Goal: Transaction & Acquisition: Download file/media

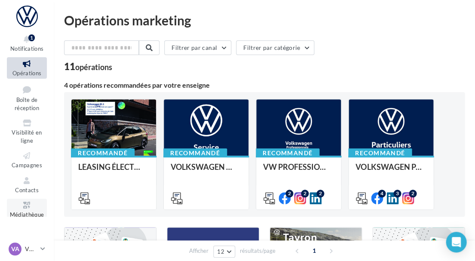
click at [19, 203] on icon at bounding box center [26, 205] width 35 height 10
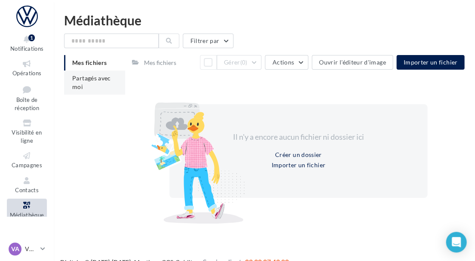
click at [80, 83] on span "Partagés avec moi" at bounding box center [91, 82] width 39 height 16
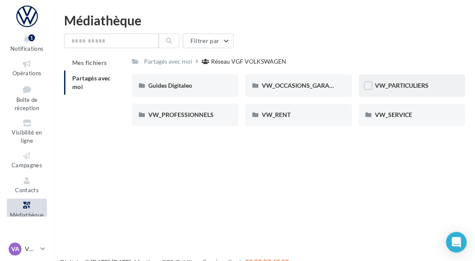
click at [381, 91] on div "VW_PARTICULIERS" at bounding box center [411, 85] width 106 height 22
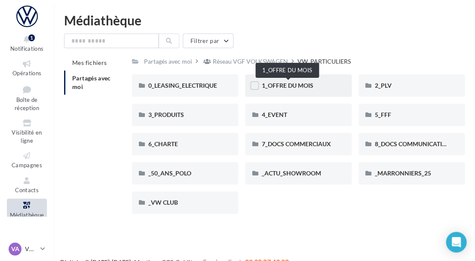
click at [286, 84] on span "1_OFFRE DU MOIS" at bounding box center [287, 85] width 52 height 7
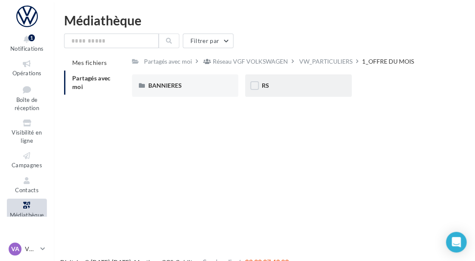
click at [302, 88] on div "RS" at bounding box center [297, 85] width 73 height 9
click at [199, 86] on div "AVEC [PERSON_NAME]" at bounding box center [184, 85] width 73 height 9
click at [203, 86] on div "ID.3" at bounding box center [184, 85] width 73 height 9
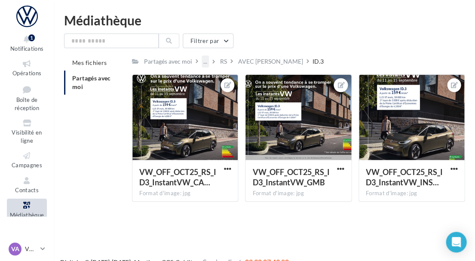
click at [205, 60] on div "..." at bounding box center [205, 61] width 7 height 12
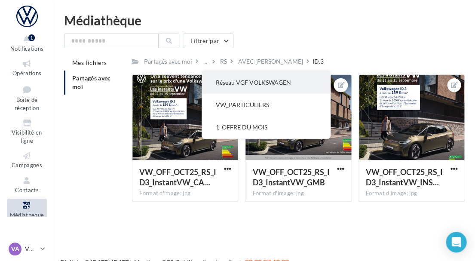
click at [234, 83] on button "Réseau VGF VOLKSWAGEN" at bounding box center [266, 82] width 128 height 22
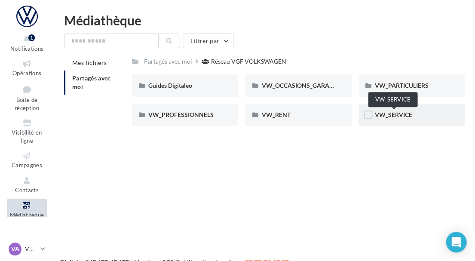
click at [396, 112] on span "VW_SERVICE" at bounding box center [393, 114] width 37 height 7
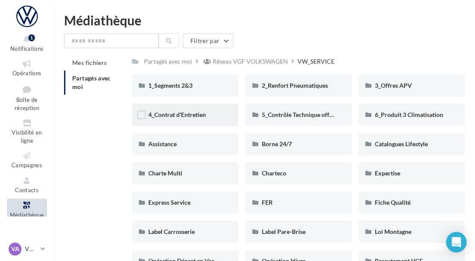
click at [189, 109] on div "4_Contrat d'Entretien" at bounding box center [185, 115] width 106 height 22
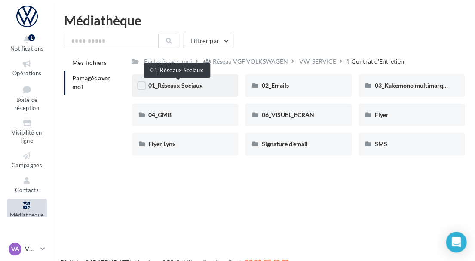
click at [203, 86] on span "01_Réseaux Sociaux" at bounding box center [175, 85] width 55 height 7
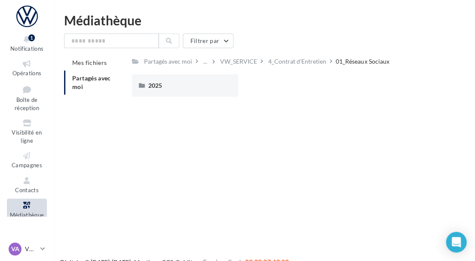
click at [205, 86] on div "2025" at bounding box center [184, 85] width 73 height 9
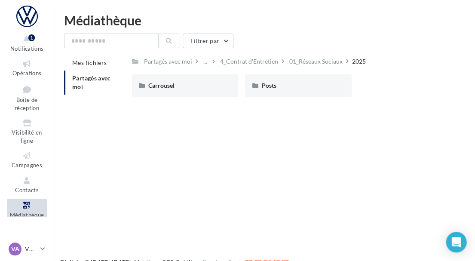
click at [205, 86] on div "Carrousel" at bounding box center [184, 85] width 73 height 9
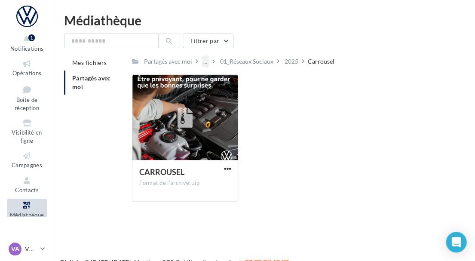
click at [206, 62] on div "..." at bounding box center [205, 61] width 7 height 12
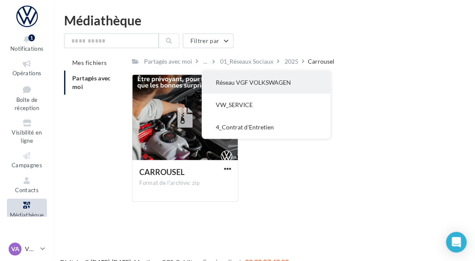
click at [226, 83] on button "Réseau VGF VOLKSWAGEN" at bounding box center [266, 82] width 128 height 22
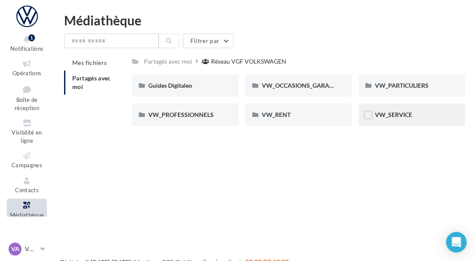
click at [405, 112] on span "VW_SERVICE" at bounding box center [393, 114] width 37 height 7
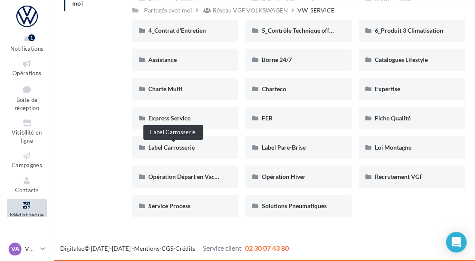
scroll to position [83, 0]
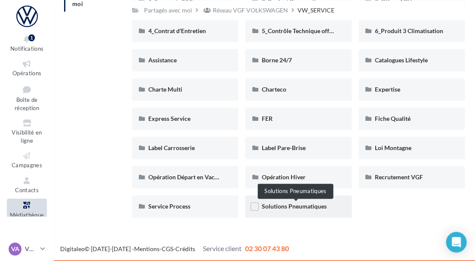
click at [299, 208] on span "Solutions Pneumatiques" at bounding box center [293, 205] width 65 height 7
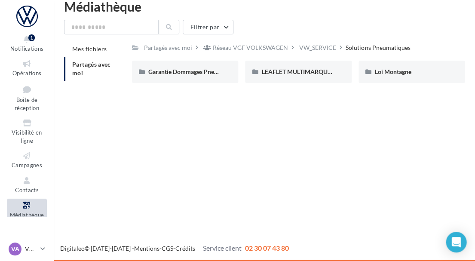
scroll to position [14, 0]
click at [331, 51] on div "VW_SERVICE" at bounding box center [317, 47] width 37 height 9
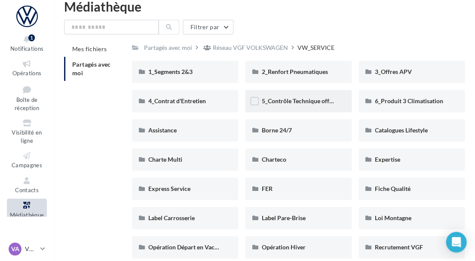
click at [293, 106] on div "5_Contrôle Technique offert" at bounding box center [298, 101] width 106 height 22
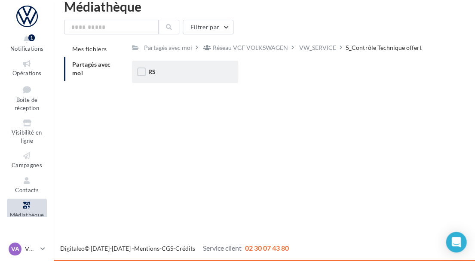
click at [183, 69] on div "RS" at bounding box center [184, 71] width 73 height 9
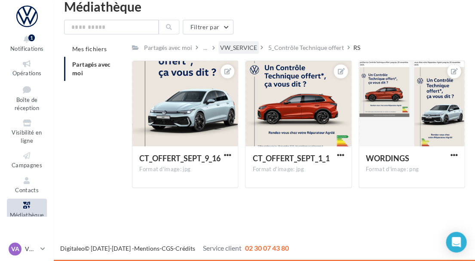
click at [247, 46] on div "VW_SERVICE" at bounding box center [238, 47] width 37 height 9
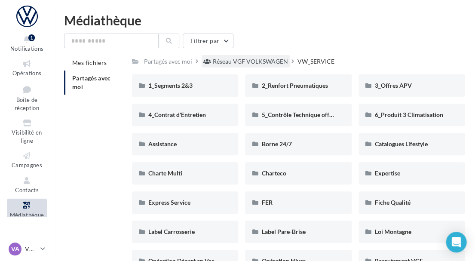
click at [243, 61] on div "Réseau VGF VOLKSWAGEN" at bounding box center [250, 61] width 75 height 9
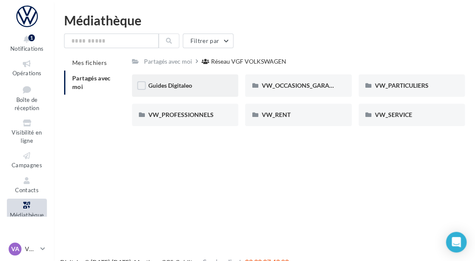
click at [190, 89] on div "Guides Digitaleo" at bounding box center [184, 85] width 73 height 9
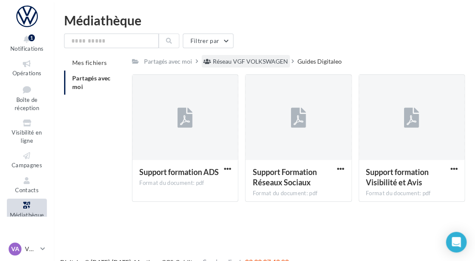
click at [245, 60] on div "Réseau VGF VOLKSWAGEN" at bounding box center [250, 61] width 75 height 9
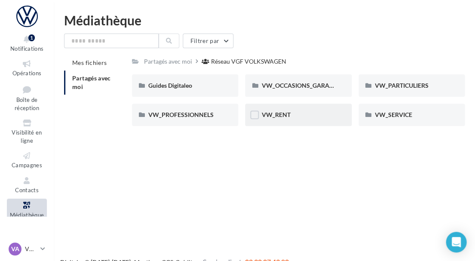
click at [305, 115] on div "VW_RENT" at bounding box center [297, 114] width 73 height 9
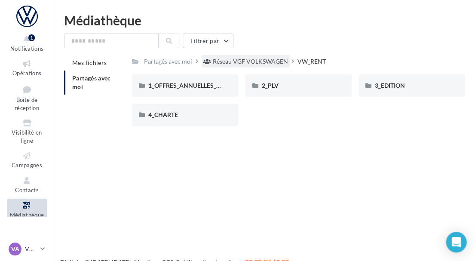
click at [229, 57] on div "Réseau VGF VOLKSWAGEN" at bounding box center [250, 61] width 75 height 9
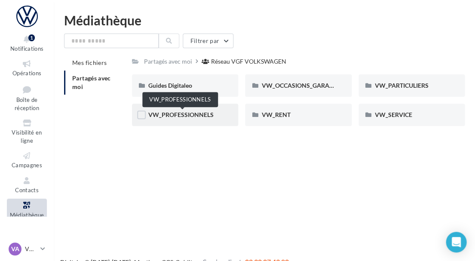
click at [176, 114] on span "VW_PROFESSIONNELS" at bounding box center [180, 114] width 65 height 7
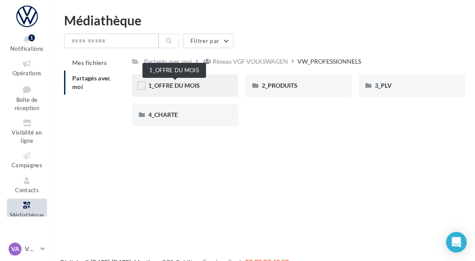
click at [186, 84] on span "1_OFFRE DU MOIS" at bounding box center [174, 85] width 52 height 7
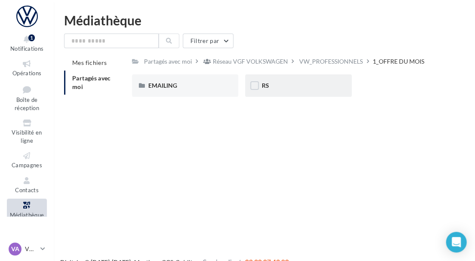
click at [272, 86] on div "RS" at bounding box center [297, 85] width 73 height 9
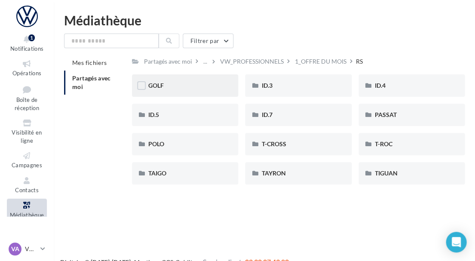
click at [195, 92] on div "GOLF" at bounding box center [185, 85] width 106 height 22
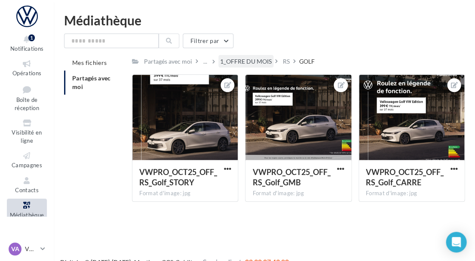
click at [250, 60] on div "1_OFFRE DU MOIS" at bounding box center [246, 61] width 52 height 9
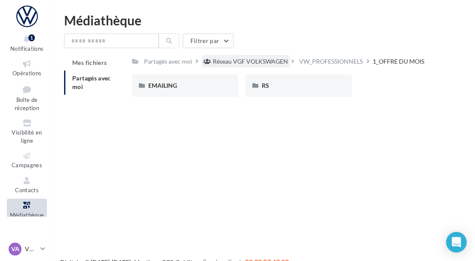
click at [271, 61] on div "Réseau VGF VOLKSWAGEN" at bounding box center [250, 61] width 75 height 9
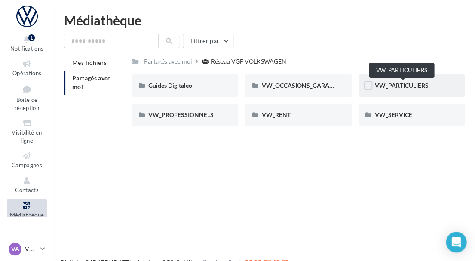
click at [384, 88] on span "VW_PARTICULIERS" at bounding box center [402, 85] width 54 height 7
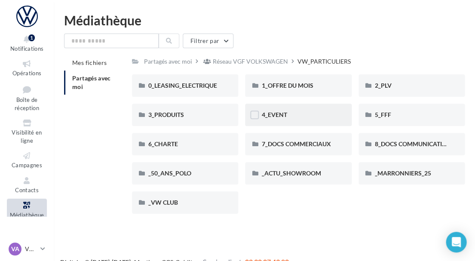
click at [280, 119] on div "4_EVENT" at bounding box center [298, 115] width 106 height 22
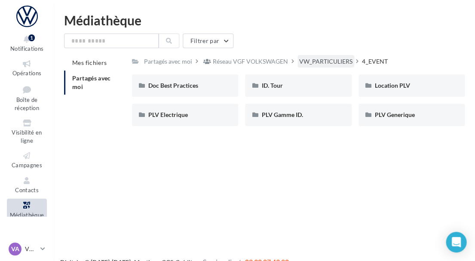
click at [327, 61] on div "VW_PARTICULIERS" at bounding box center [325, 61] width 53 height 9
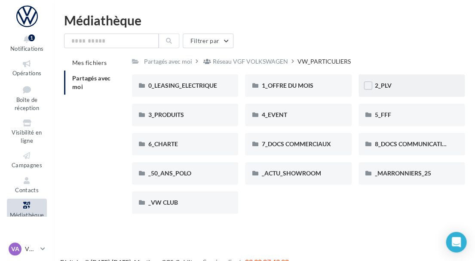
click at [395, 87] on div "2_PLV" at bounding box center [411, 85] width 73 height 9
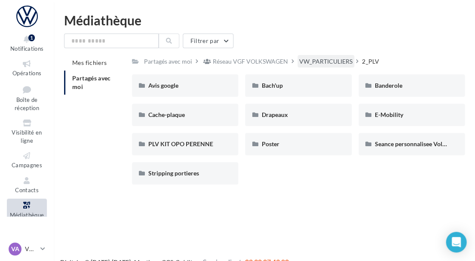
click at [346, 63] on div "VW_PARTICULIERS" at bounding box center [325, 61] width 53 height 9
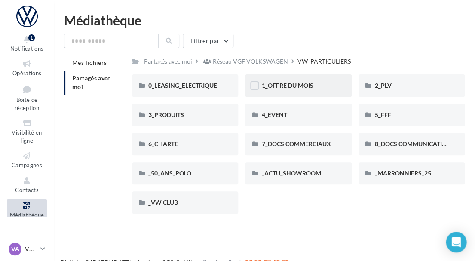
click at [320, 78] on div "1_OFFRE DU MOIS" at bounding box center [298, 85] width 106 height 22
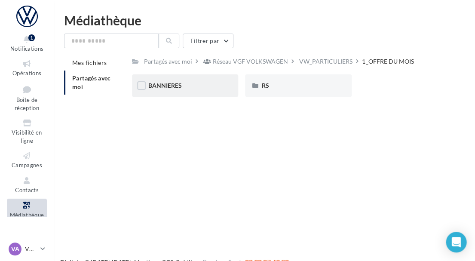
click at [211, 77] on div "BANNIERES" at bounding box center [185, 85] width 106 height 22
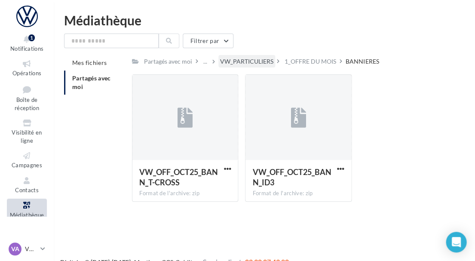
click at [247, 63] on div "VW_PARTICULIERS" at bounding box center [246, 61] width 53 height 9
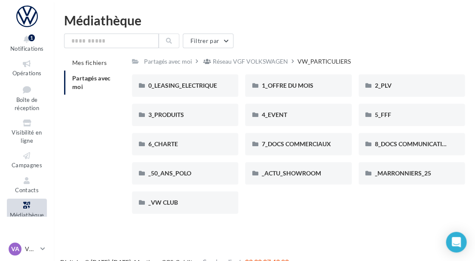
click at [114, 135] on div "Mes fichiers Partagés avec moi Partagés avec moi Réseau VGF VOLKSWAGEN VW_PARTI…" at bounding box center [267, 137] width 407 height 165
click at [31, 206] on icon at bounding box center [26, 205] width 35 height 10
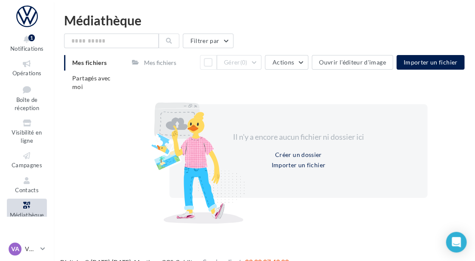
click at [100, 86] on div at bounding box center [169, 157] width 150 height 150
click at [89, 81] on li "Partagés avec moi" at bounding box center [94, 82] width 61 height 24
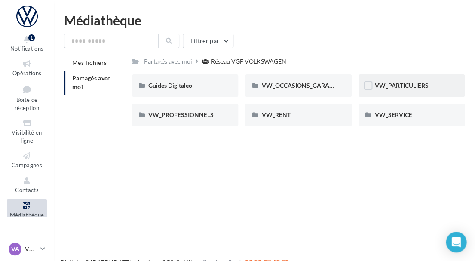
click at [431, 86] on div "VW_PARTICULIERS" at bounding box center [411, 85] width 73 height 9
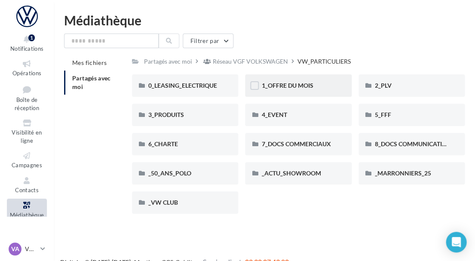
click at [297, 89] on div "1_OFFRE DU MOIS" at bounding box center [297, 85] width 73 height 9
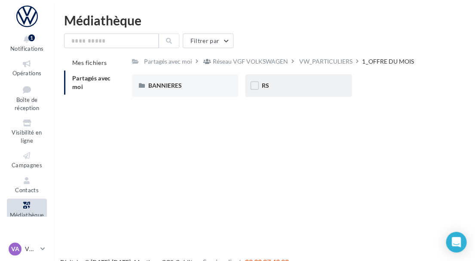
click at [297, 87] on div "RS" at bounding box center [297, 85] width 73 height 9
click at [208, 94] on div "AVEC [PERSON_NAME]" at bounding box center [185, 85] width 106 height 22
click at [208, 94] on div "ID.3" at bounding box center [185, 85] width 106 height 22
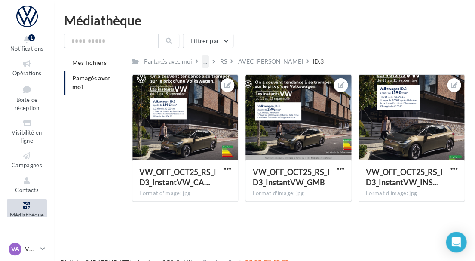
click at [206, 64] on div "..." at bounding box center [205, 61] width 7 height 12
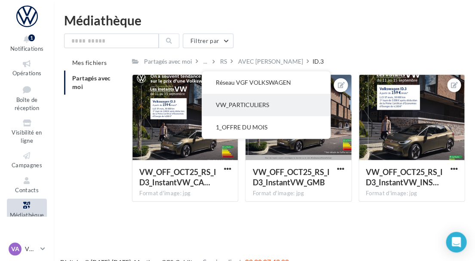
click at [243, 104] on button "VW_PARTICULIERS" at bounding box center [266, 105] width 128 height 22
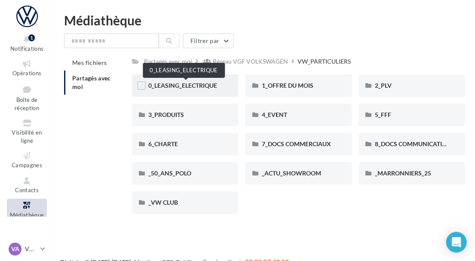
click at [192, 82] on span "0_LEASING_ELECTRIQUE" at bounding box center [182, 85] width 69 height 7
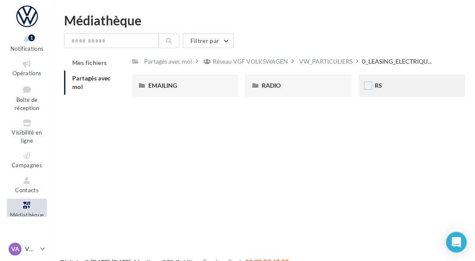
click at [385, 89] on div "RS" at bounding box center [411, 85] width 73 height 9
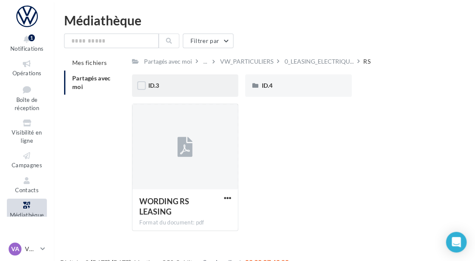
click at [196, 79] on div "ID.3" at bounding box center [185, 85] width 106 height 22
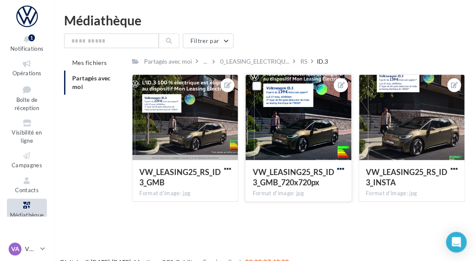
click at [342, 168] on span "button" at bounding box center [340, 168] width 7 height 7
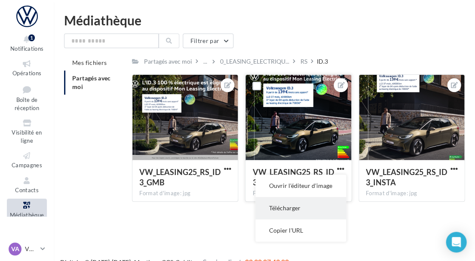
click at [296, 200] on button "Télécharger" at bounding box center [300, 208] width 91 height 22
